Goal: Information Seeking & Learning: Check status

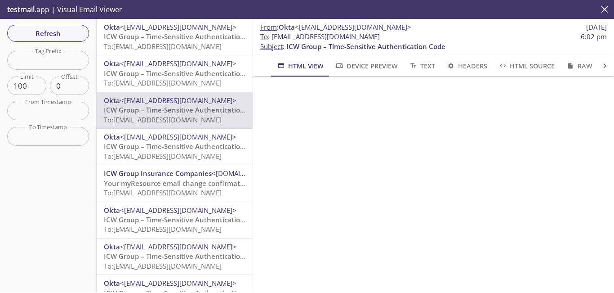
click at [58, 30] on span "Refresh" at bounding box center [47, 33] width 67 height 12
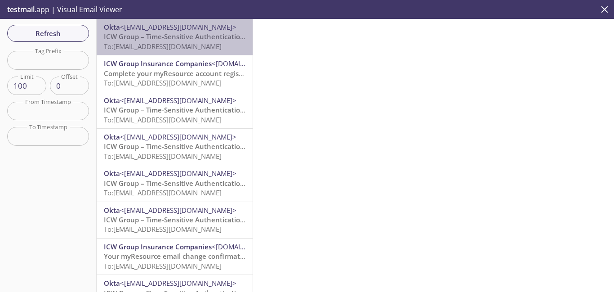
click at [198, 44] on span "To: [EMAIL_ADDRESS][DOMAIN_NAME]" at bounding box center [163, 46] width 118 height 9
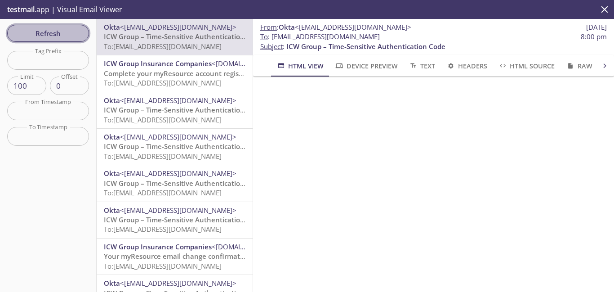
click at [49, 33] on span "Refresh" at bounding box center [47, 33] width 67 height 12
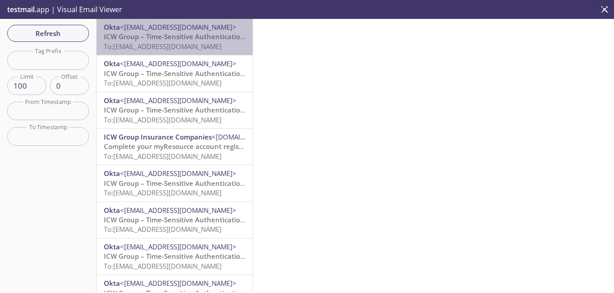
click at [203, 38] on span "ICW Group – Time-Sensitive Authentication Code" at bounding box center [183, 36] width 159 height 9
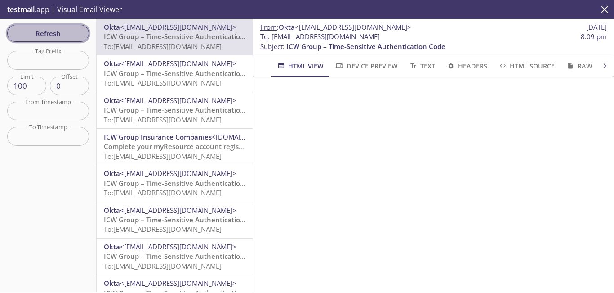
click at [80, 36] on span "Refresh" at bounding box center [47, 33] width 67 height 12
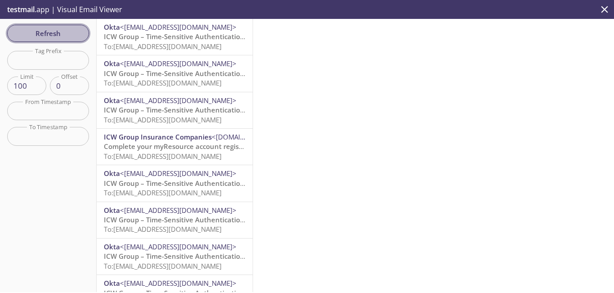
click at [59, 28] on span "Refresh" at bounding box center [47, 33] width 67 height 12
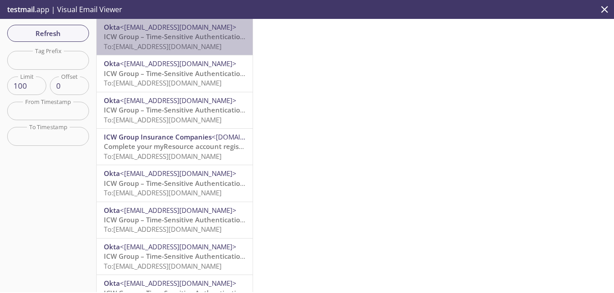
click at [211, 45] on span "To: [EMAIL_ADDRESS][DOMAIN_NAME]" at bounding box center [163, 46] width 118 height 9
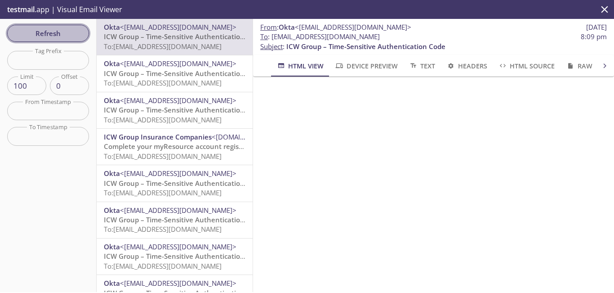
click at [63, 37] on span "Refresh" at bounding box center [47, 33] width 67 height 12
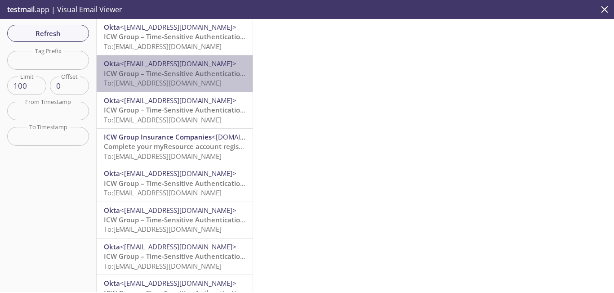
click at [214, 70] on span "ICW Group – Time-Sensitive Authentication Code" at bounding box center [183, 73] width 159 height 9
